Goal: Find specific page/section: Find specific page/section

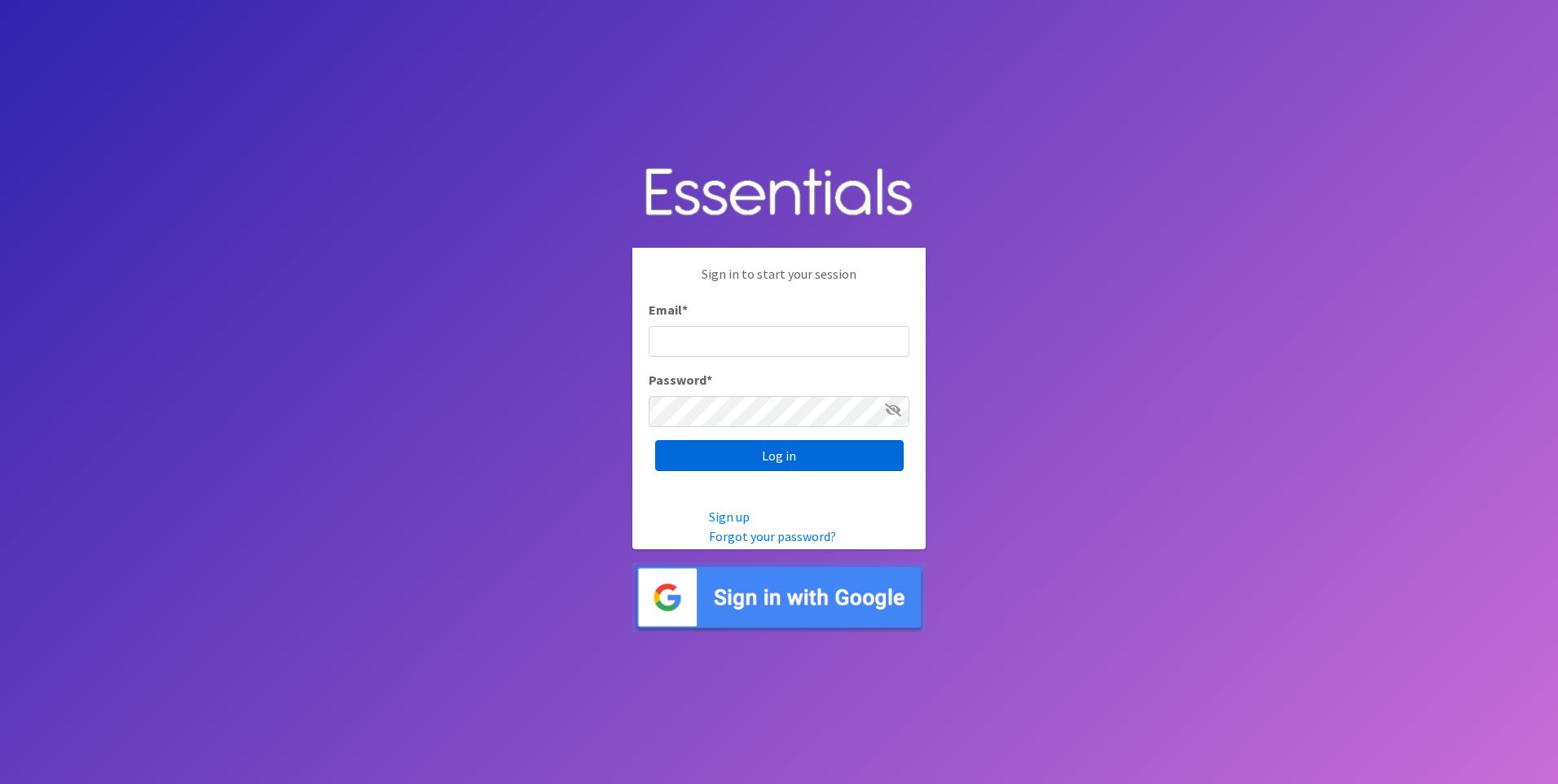
type input "[EMAIL_ADDRESS][DOMAIN_NAME]"
click at [780, 459] on input "Log in" at bounding box center [780, 455] width 249 height 31
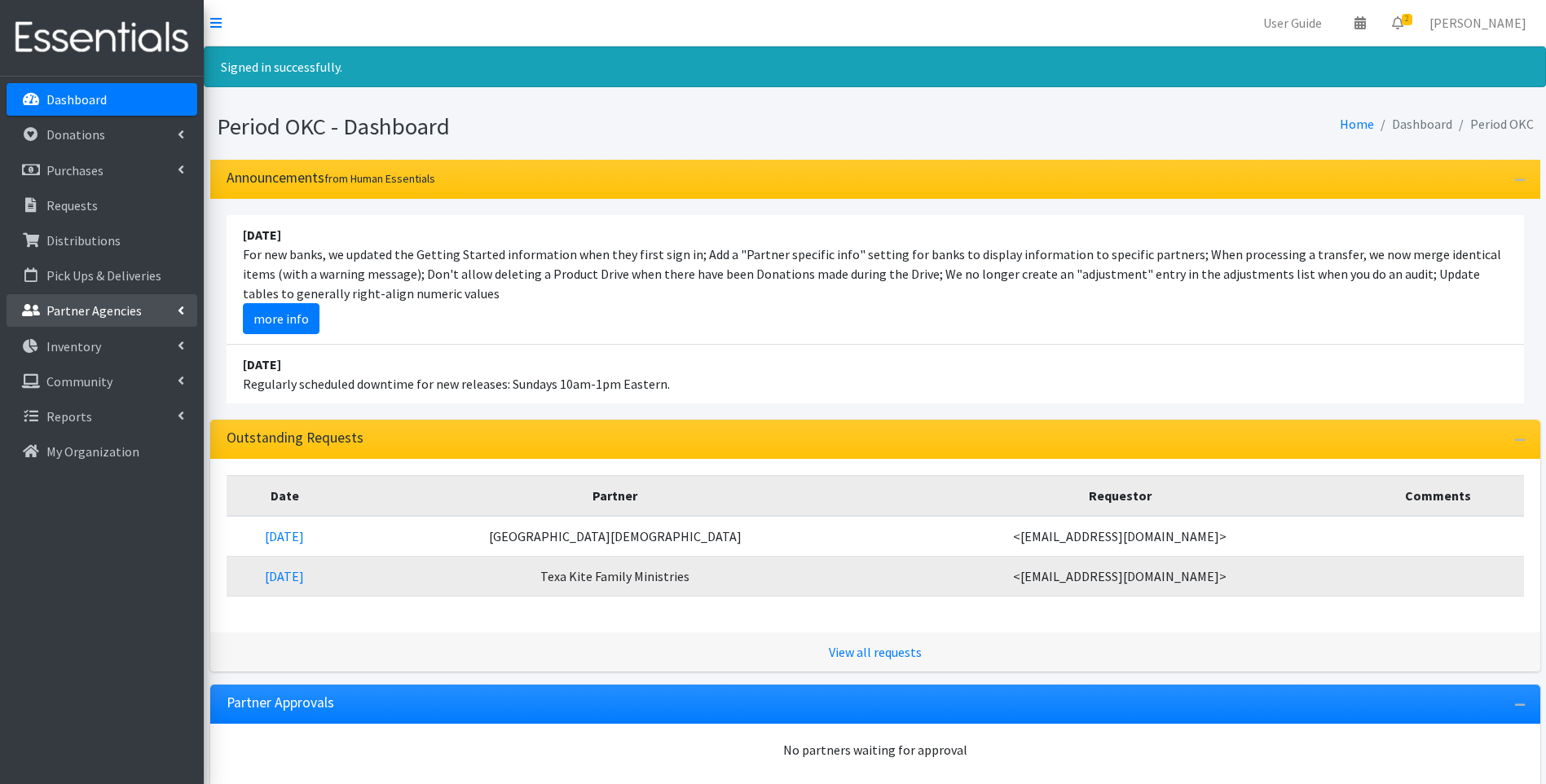
click at [88, 312] on p "Partner Agencies" at bounding box center [93, 310] width 95 height 16
click at [88, 346] on link "All Partners" at bounding box center [101, 346] width 191 height 33
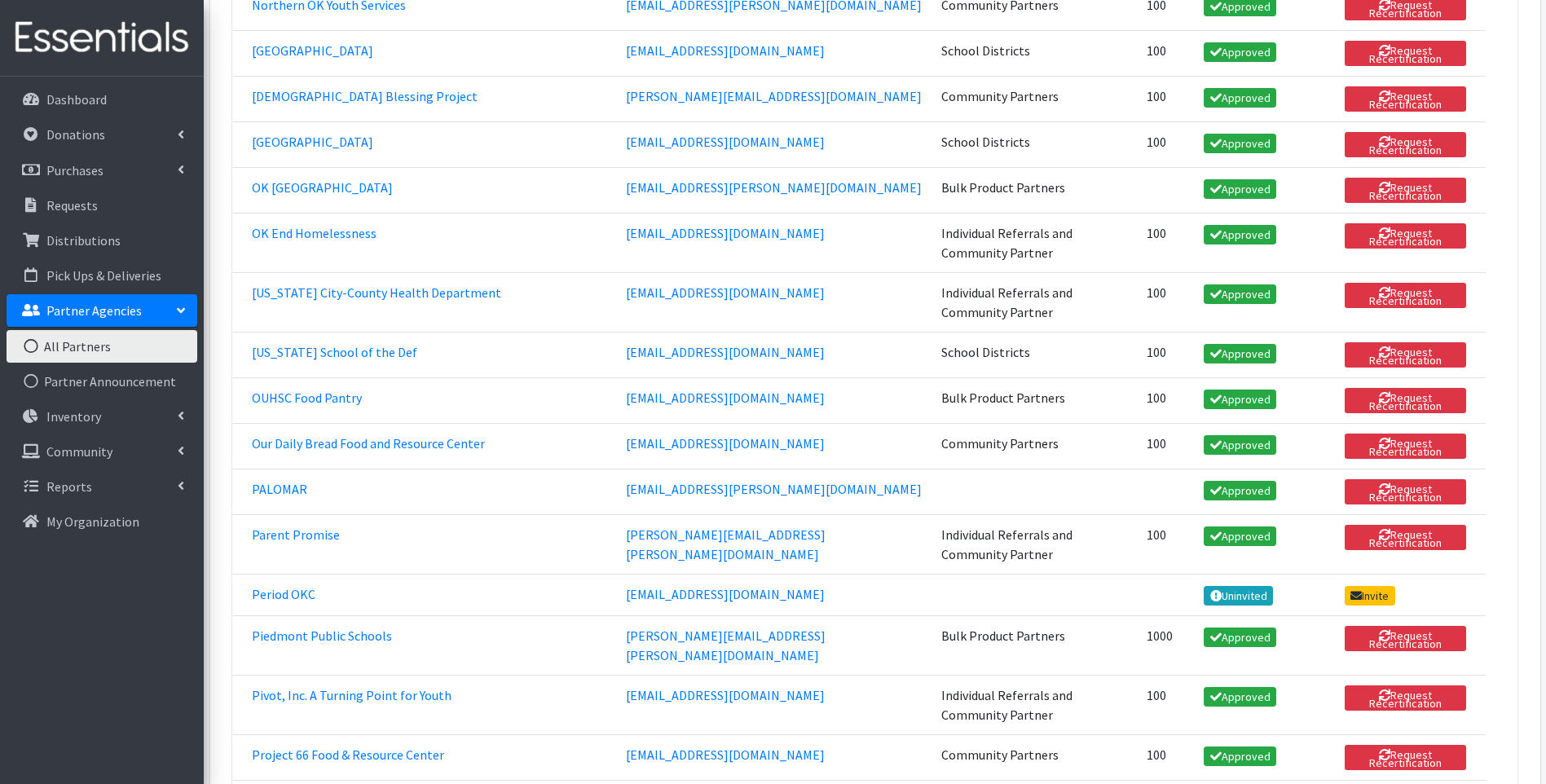
scroll to position [2118, 0]
